Goal: Information Seeking & Learning: Learn about a topic

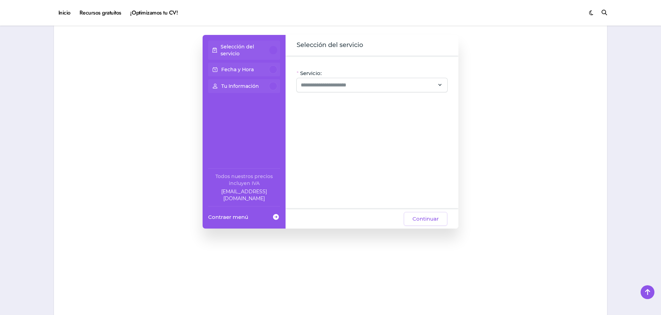
scroll to position [588, 0]
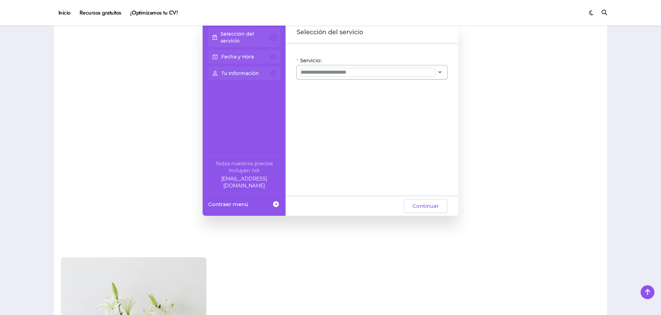
click at [330, 70] on input "Servicio:" at bounding box center [368, 72] width 134 height 8
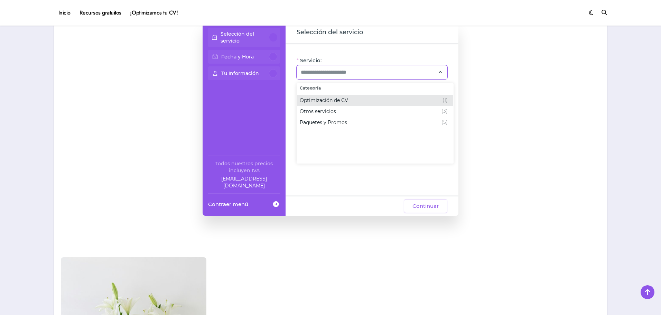
click at [348, 105] on span "Optimización de CV (1)" at bounding box center [375, 100] width 156 height 11
click at [345, 112] on div "Otros servicios (3)" at bounding box center [327, 111] width 54 height 8
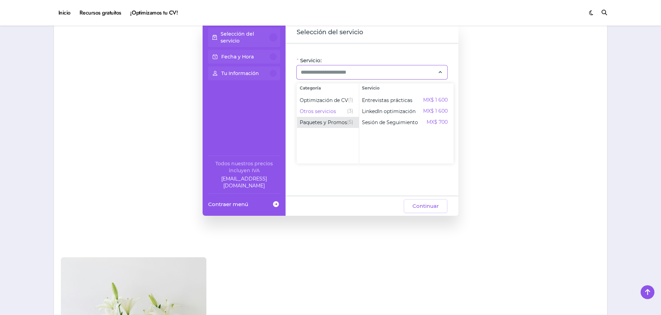
click at [340, 123] on span "Paquetes y Promos" at bounding box center [323, 122] width 47 height 7
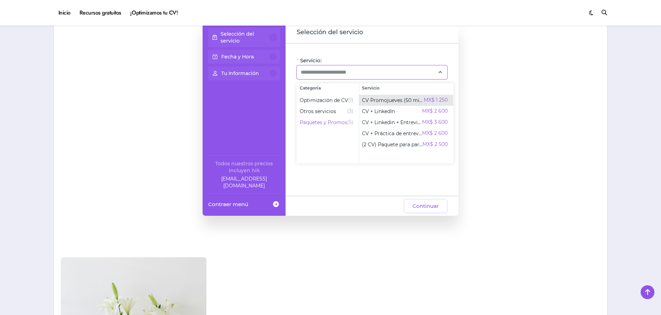
click at [372, 102] on span "CV Promojueves (50 min)" at bounding box center [393, 100] width 62 height 7
type input "**********"
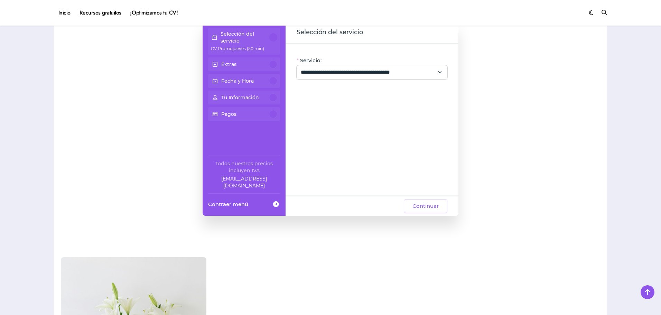
click at [248, 66] on div "Extras" at bounding box center [244, 64] width 66 height 8
click at [257, 40] on p "Selección del servicio" at bounding box center [245, 37] width 49 height 14
click at [259, 81] on div "Fecha y Hora" at bounding box center [244, 81] width 66 height 8
click at [274, 82] on div at bounding box center [273, 81] width 8 height 8
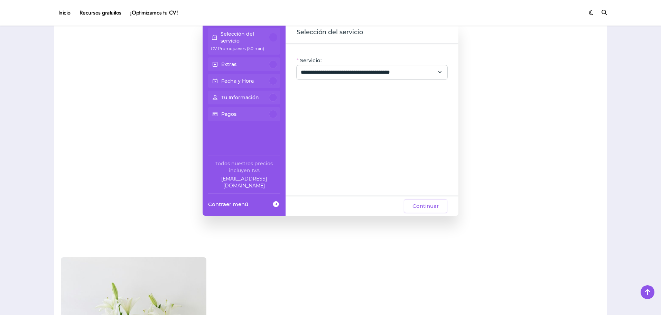
click at [275, 92] on div "Tu Información" at bounding box center [244, 98] width 72 height 14
click at [272, 118] on div at bounding box center [273, 114] width 8 height 8
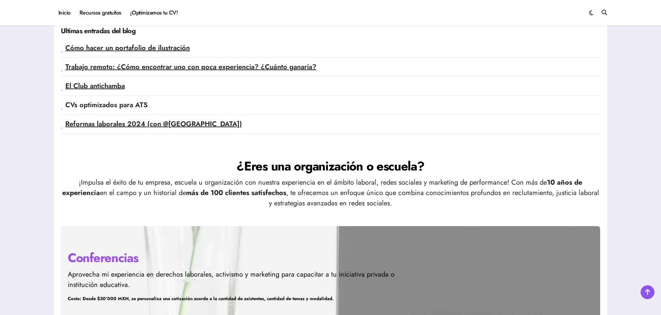
scroll to position [1833, 0]
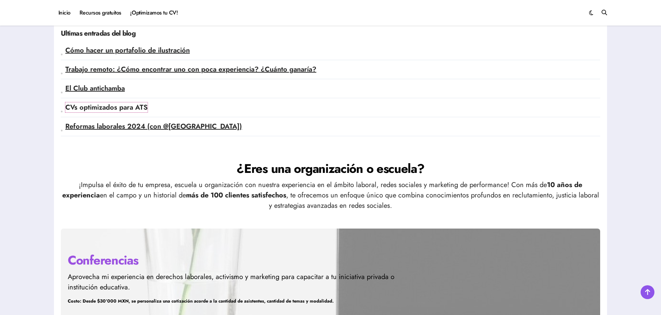
click at [122, 107] on link "CVs optimizados para ATS" at bounding box center [106, 107] width 82 height 10
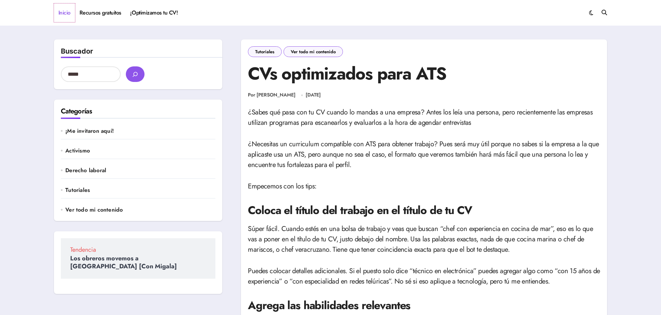
click at [59, 13] on link "Inicio" at bounding box center [64, 12] width 21 height 19
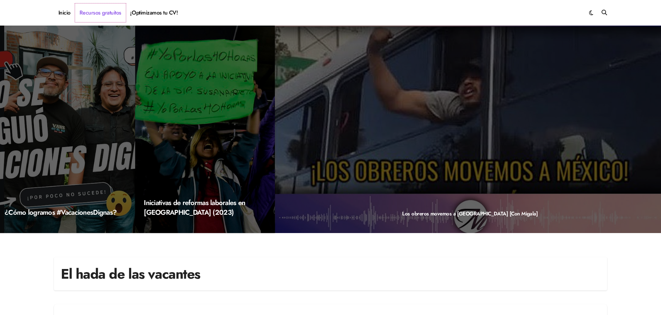
drag, startPoint x: 0, startPoint y: 0, endPoint x: 96, endPoint y: 12, distance: 97.0
click at [96, 12] on link "Recursos gratuitos" at bounding box center [100, 12] width 51 height 19
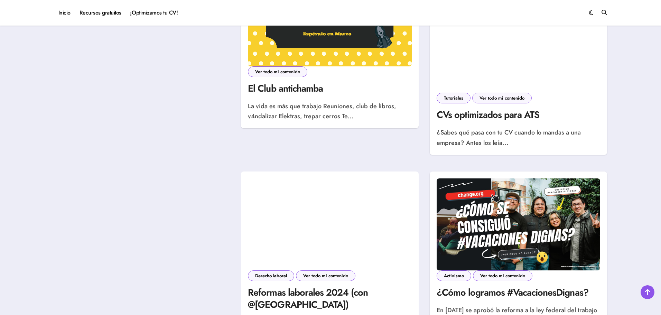
scroll to position [484, 0]
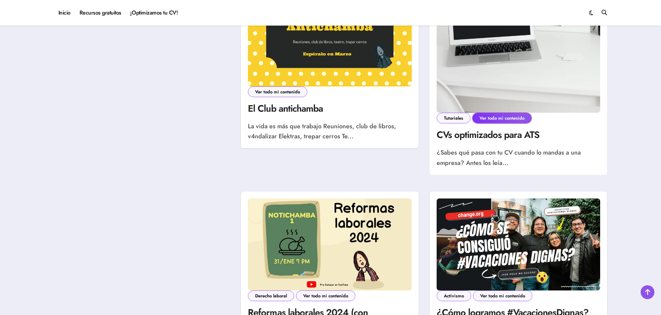
click at [513, 117] on link "Ver todo mi contenido" at bounding box center [502, 118] width 59 height 11
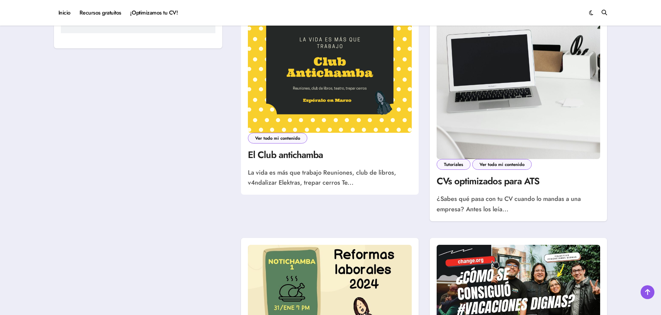
scroll to position [242, 0]
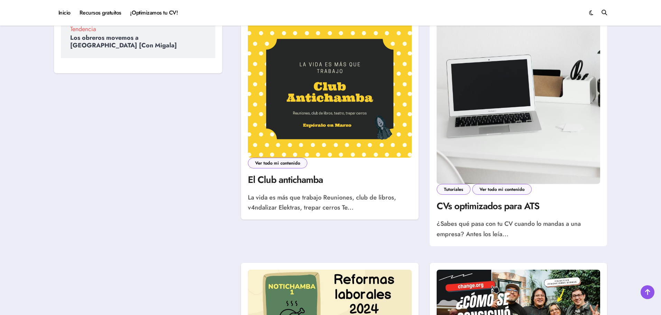
click at [552, 185] on div "Tutoriales Ver todo mi contenido" at bounding box center [519, 189] width 164 height 11
click at [464, 208] on link "CVs optimizados para ATS" at bounding box center [488, 205] width 103 height 13
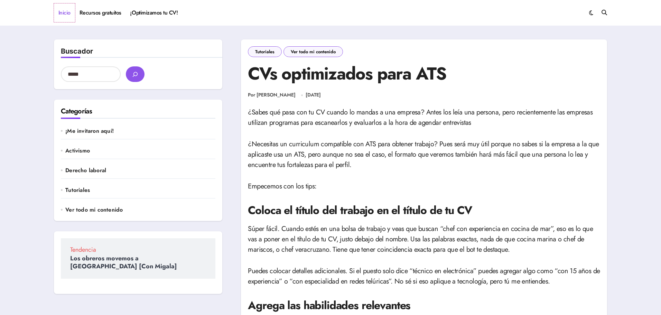
click at [64, 16] on link "Inicio" at bounding box center [64, 12] width 21 height 19
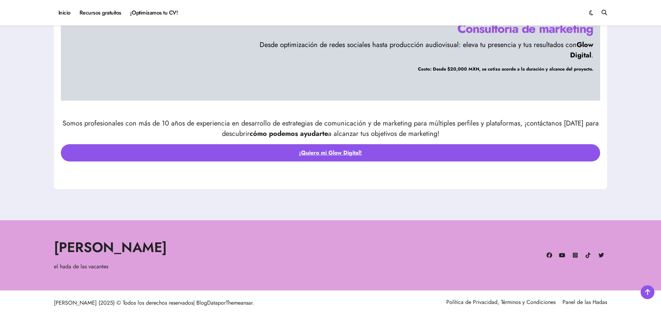
scroll to position [2362, 0]
